Goal: Navigation & Orientation: Find specific page/section

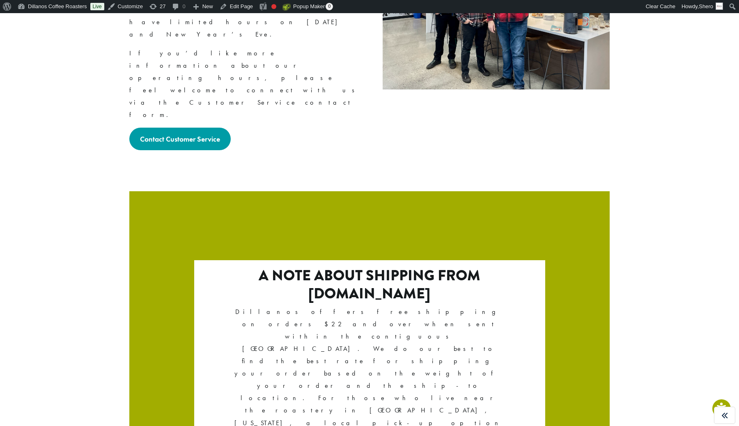
scroll to position [1322, 0]
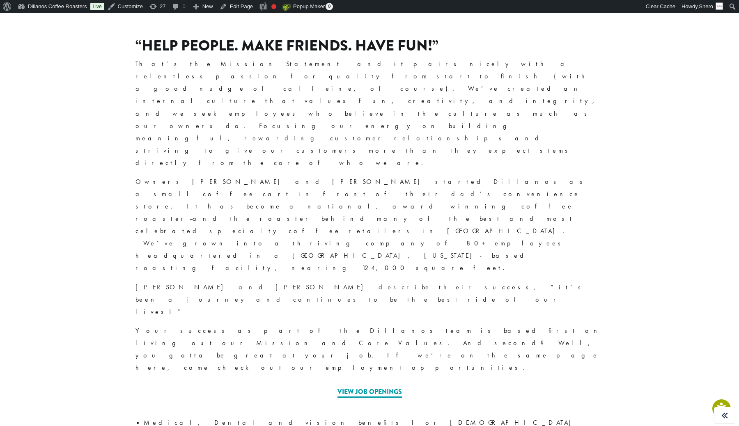
scroll to position [363, 0]
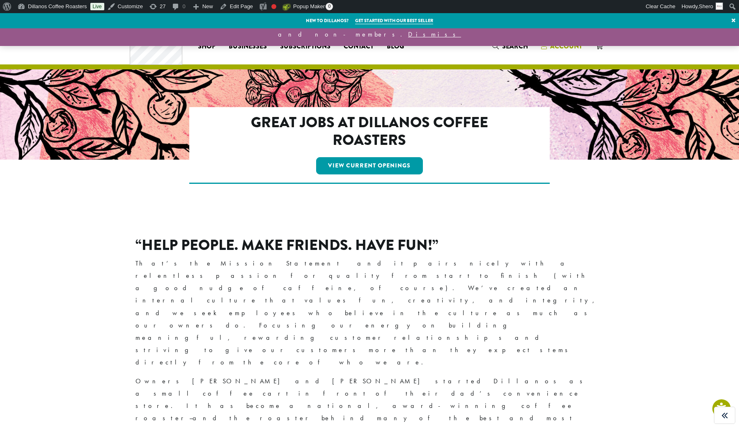
click at [561, 48] on span "Account" at bounding box center [566, 45] width 32 height 9
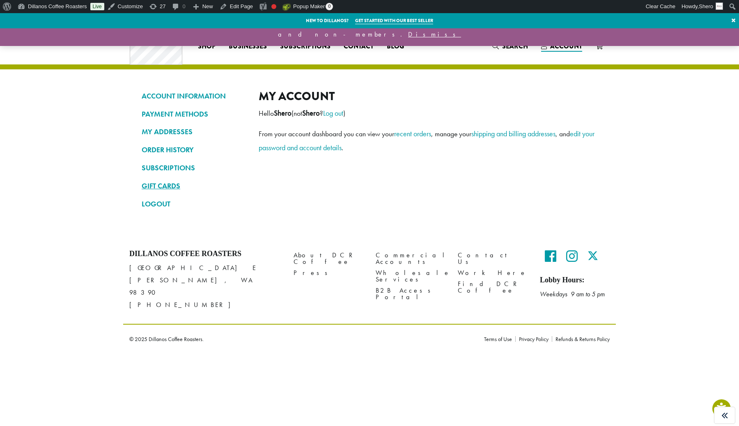
click at [167, 190] on link "GIFT CARDS" at bounding box center [194, 186] width 105 height 14
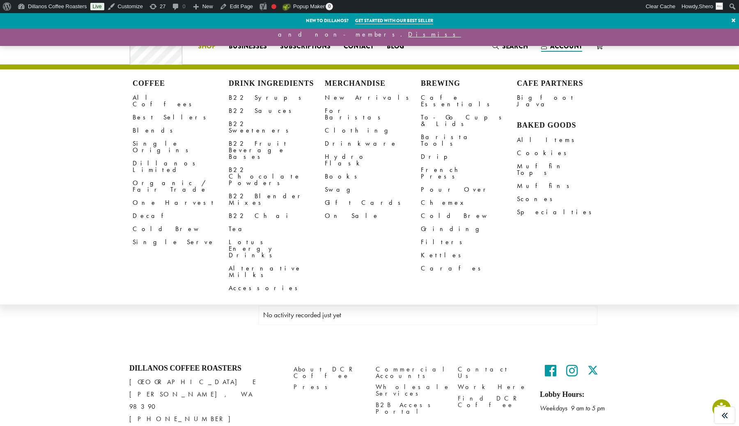
click at [201, 39] on div "Coffee All Coffees Best Sellers Blends Single Origins Dillanos Limited Organic …" at bounding box center [270, 46] width 281 height 34
click at [202, 46] on span "Shop" at bounding box center [207, 46] width 18 height 10
